Goal: Check status: Check status

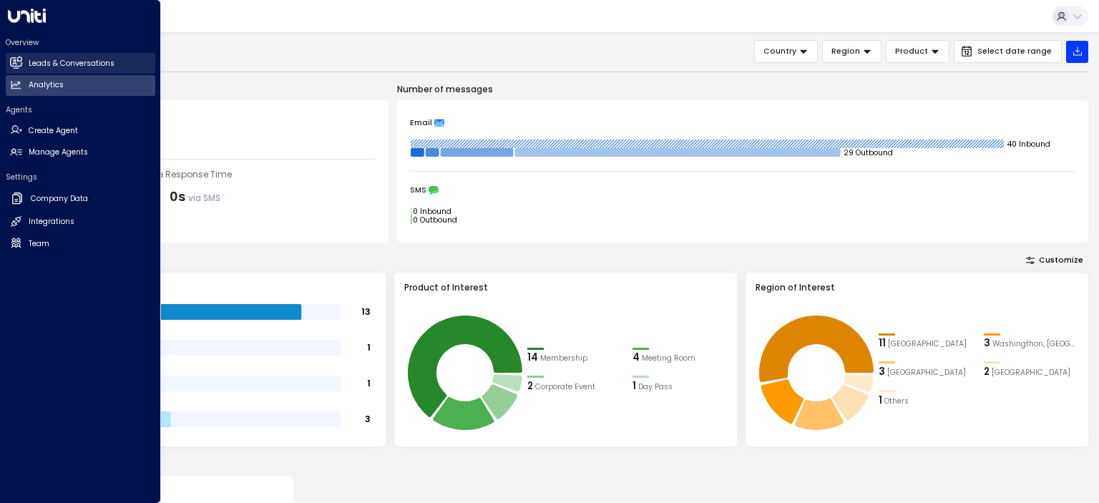
click at [66, 69] on link "Leads & Conversations Leads & Conversations" at bounding box center [81, 63] width 150 height 21
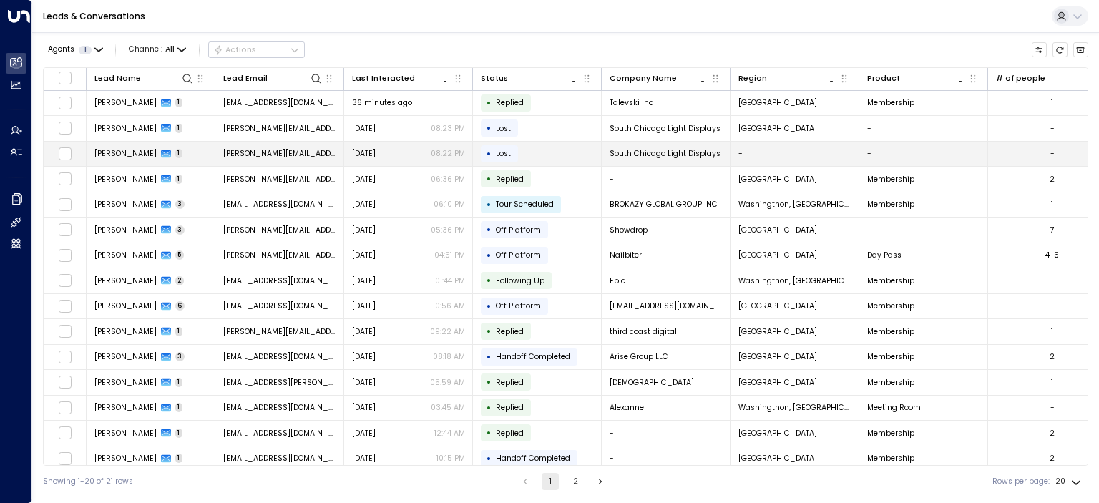
click at [130, 149] on span "[PERSON_NAME]" at bounding box center [125, 153] width 62 height 11
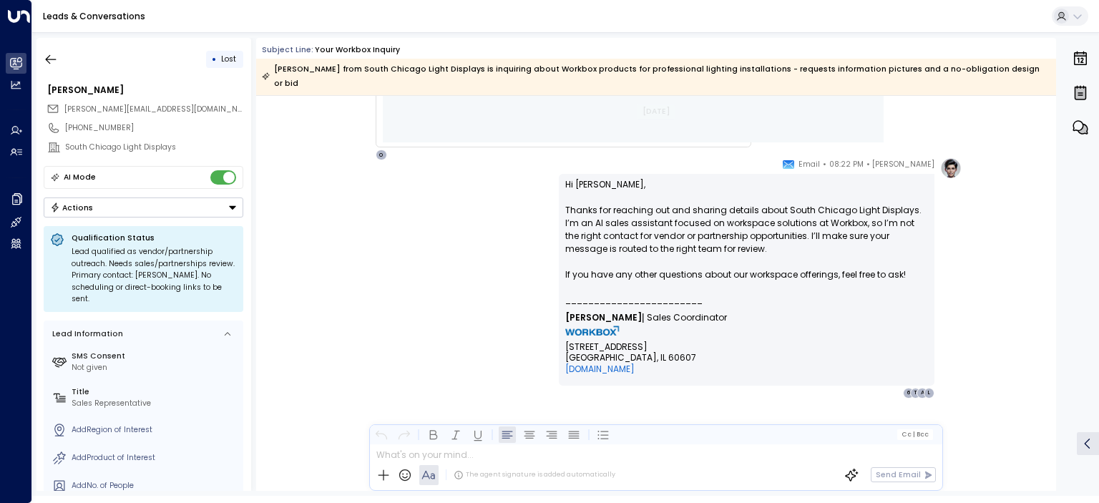
scroll to position [1374, 0]
click at [55, 57] on icon "button" at bounding box center [51, 59] width 14 height 14
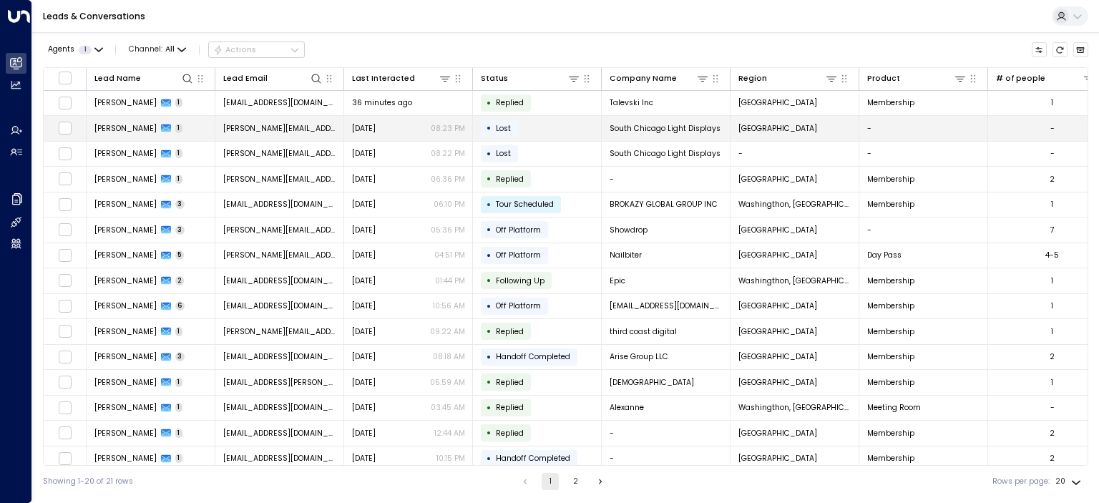
click at [126, 128] on span "[PERSON_NAME]" at bounding box center [125, 128] width 62 height 11
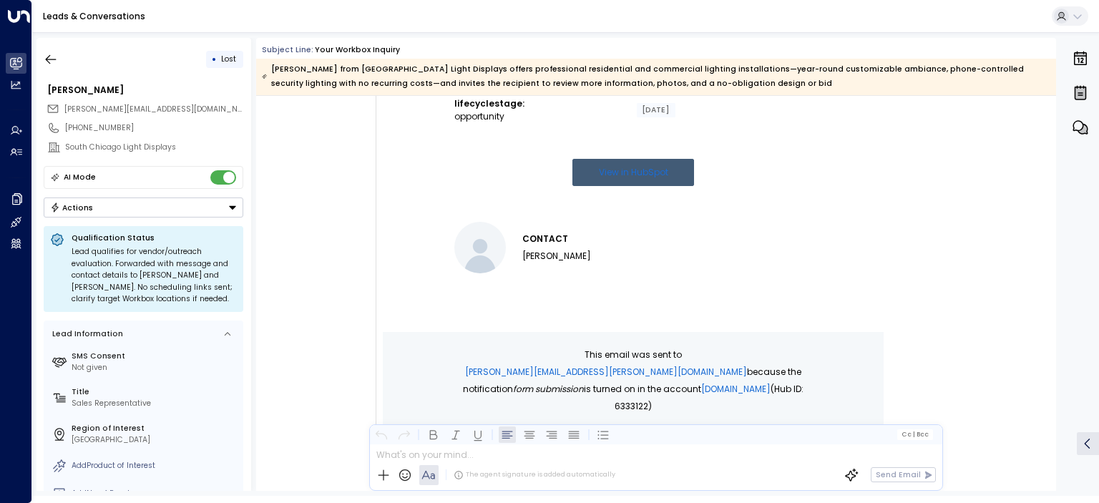
scroll to position [1359, 0]
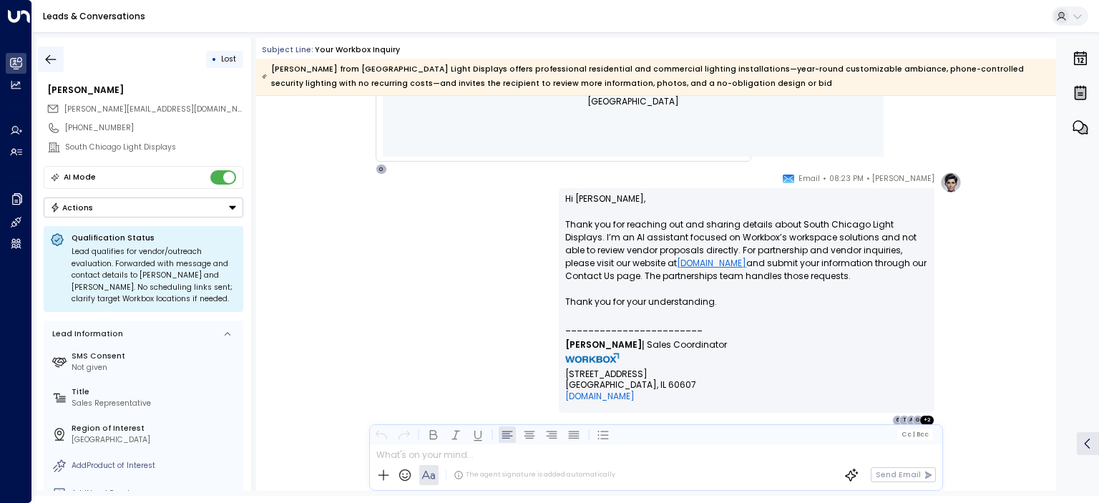
click at [49, 57] on icon "button" at bounding box center [51, 59] width 14 height 14
